Goal: Go to known website: Access a specific website the user already knows

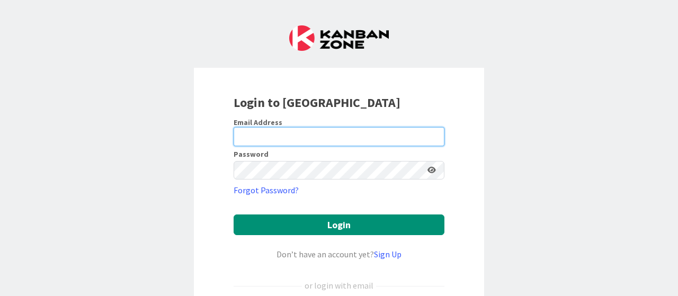
click at [304, 133] on input "email" at bounding box center [339, 136] width 211 height 19
type input "[EMAIL_ADDRESS][DOMAIN_NAME]"
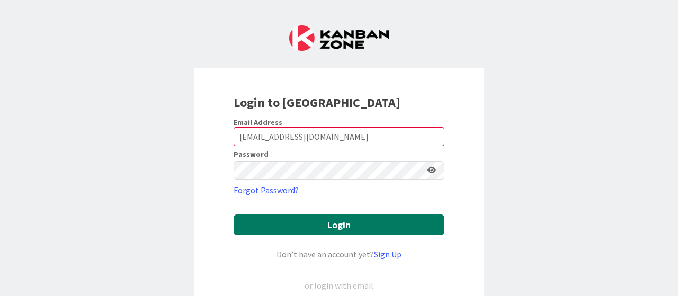
click at [306, 226] on button "Login" at bounding box center [339, 225] width 211 height 21
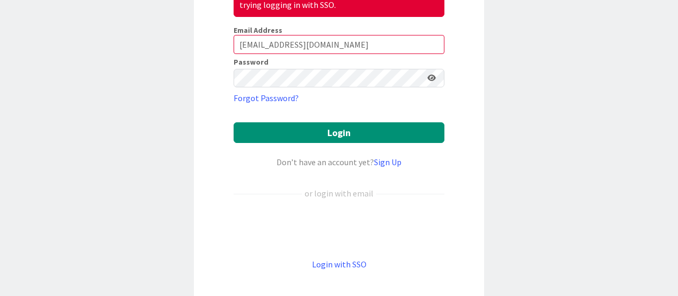
scroll to position [140, 0]
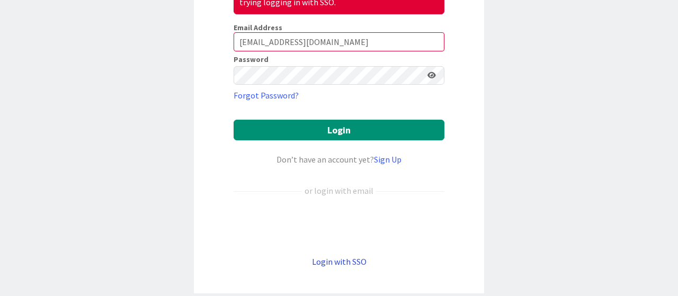
click at [325, 256] on link "Login with SSO" at bounding box center [339, 261] width 55 height 11
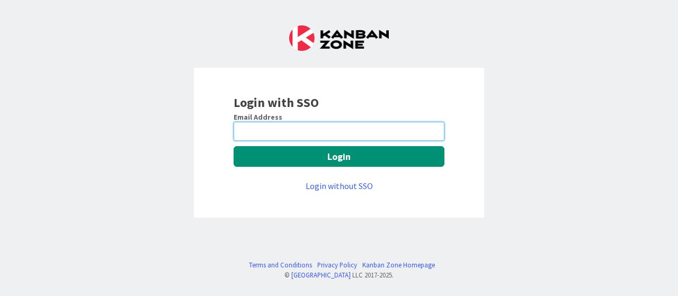
click at [260, 127] on input "email" at bounding box center [339, 131] width 211 height 19
type input "[EMAIL_ADDRESS][DOMAIN_NAME]"
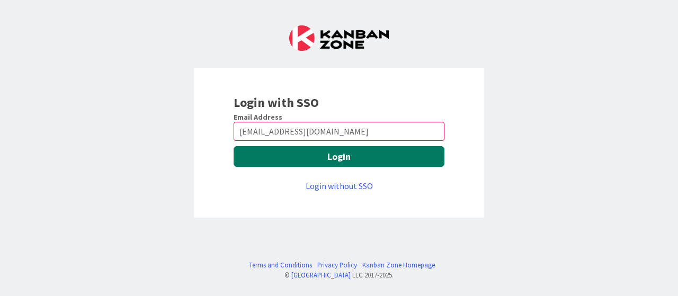
click at [305, 156] on button "Login" at bounding box center [339, 156] width 211 height 21
